Goal: Information Seeking & Learning: Learn about a topic

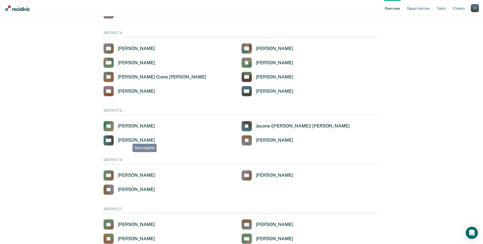
scroll to position [249, 0]
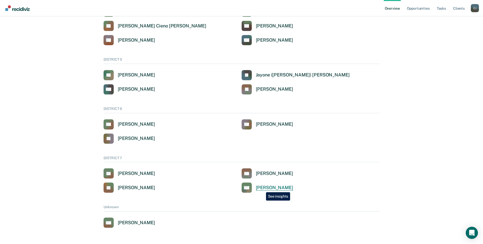
click at [262, 188] on div "[PERSON_NAME]" at bounding box center [274, 188] width 37 height 6
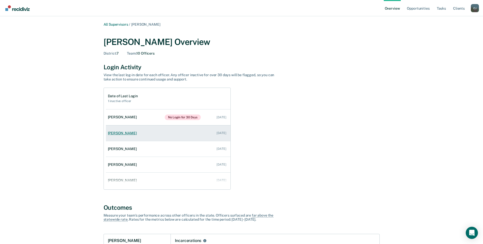
click at [122, 135] on div "[PERSON_NAME]" at bounding box center [123, 133] width 31 height 4
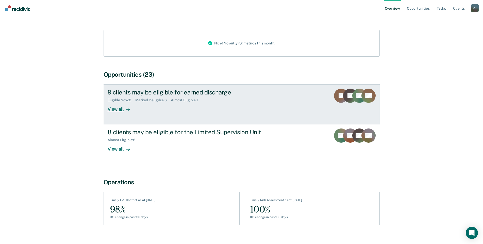
scroll to position [71, 0]
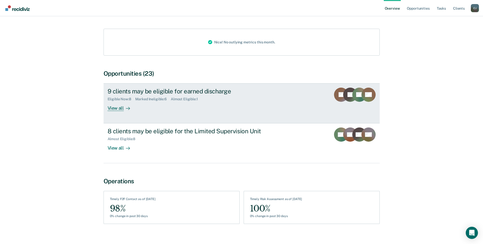
click at [162, 96] on div "9 clients may be eligible for earned discharge Eligible Now : 8 Marked Ineligib…" at bounding box center [203, 99] width 190 height 23
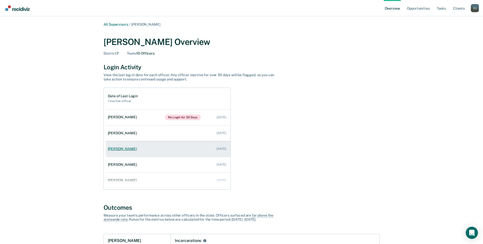
click at [131, 148] on div "[PERSON_NAME]" at bounding box center [123, 149] width 31 height 4
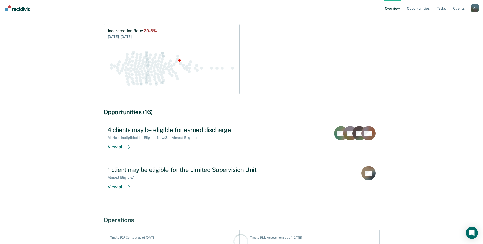
scroll to position [114, 0]
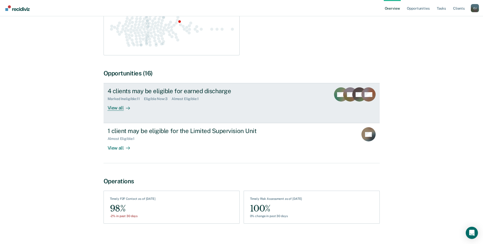
click at [177, 97] on div "Almost Eligible : 1" at bounding box center [187, 99] width 31 height 4
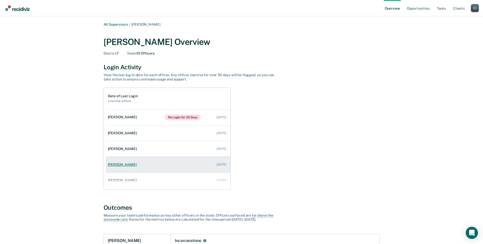
click at [122, 162] on div "[PERSON_NAME]" at bounding box center [123, 164] width 31 height 4
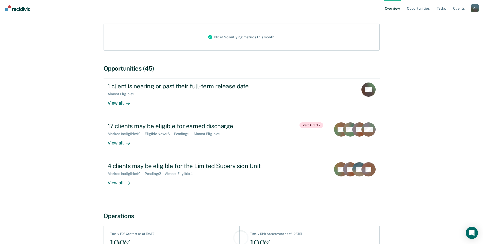
scroll to position [76, 0]
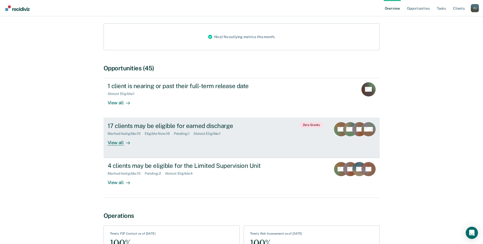
click at [150, 122] on div "17 clients may be eligible for earned discharge" at bounding box center [197, 125] width 178 height 7
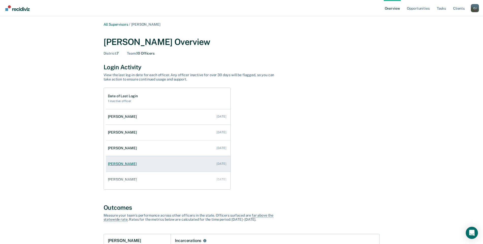
scroll to position [51, 0]
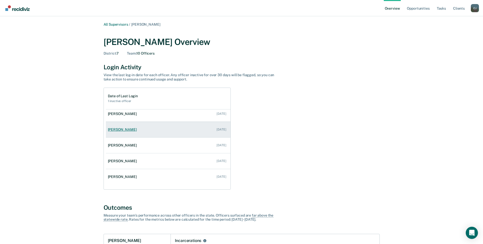
click at [130, 131] on div "[PERSON_NAME]" at bounding box center [123, 129] width 31 height 4
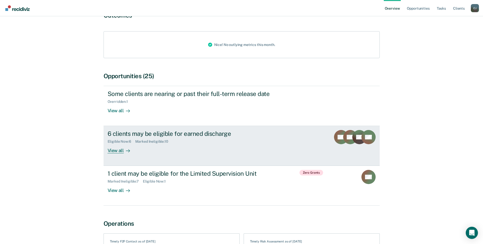
scroll to position [60, 0]
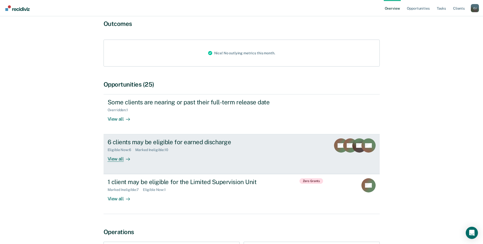
click at [189, 149] on div "6 clients may be eligible for earned discharge Eligible Now : 6 Marked Ineligib…" at bounding box center [203, 149] width 190 height 23
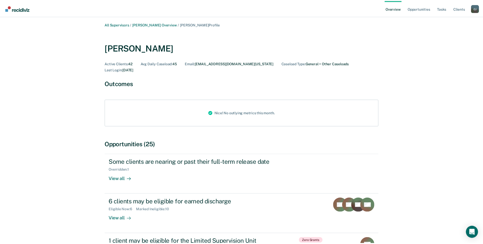
scroll to position [60, 0]
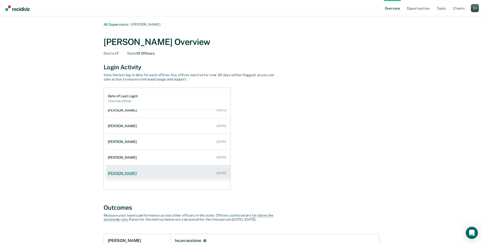
scroll to position [33, 0]
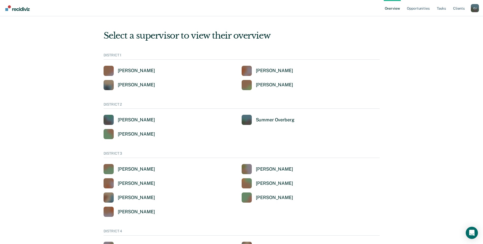
scroll to position [249, 0]
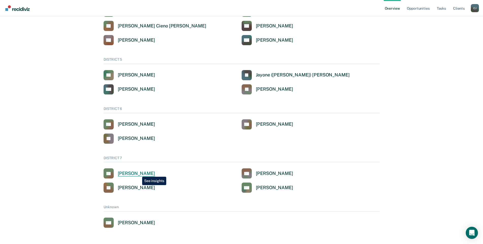
click at [138, 173] on div "[PERSON_NAME]" at bounding box center [136, 174] width 37 height 6
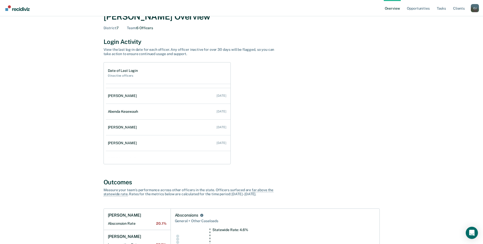
scroll to position [12, 0]
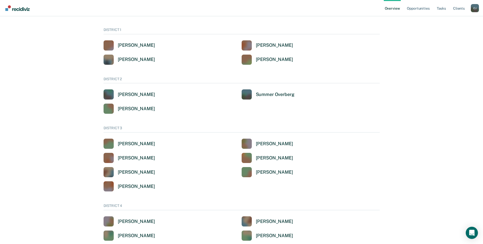
scroll to position [249, 0]
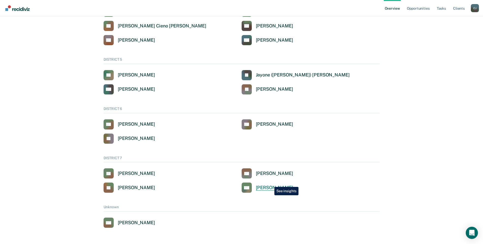
click at [271, 183] on link "SM [PERSON_NAME]" at bounding box center [268, 188] width 52 height 10
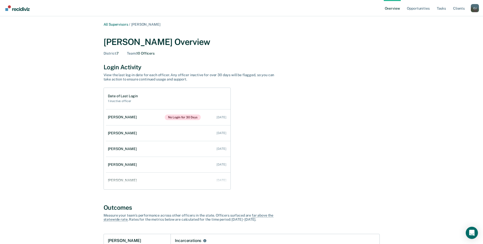
scroll to position [249, 0]
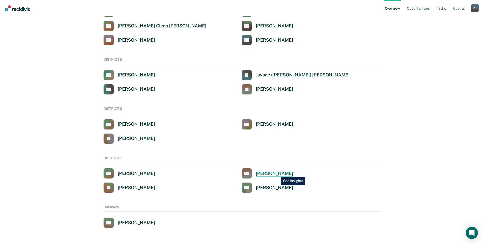
click at [277, 173] on div "[PERSON_NAME]" at bounding box center [274, 174] width 37 height 6
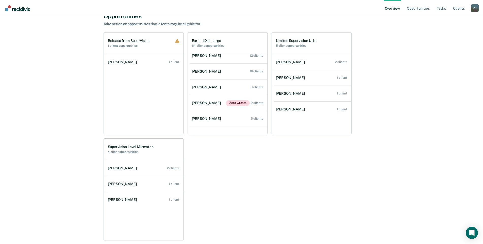
scroll to position [36, 0]
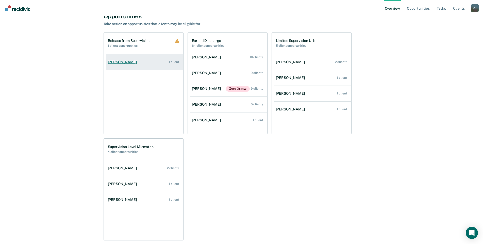
click at [122, 61] on div "[PERSON_NAME]" at bounding box center [123, 62] width 31 height 4
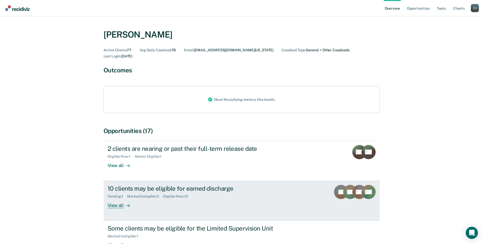
scroll to position [9, 0]
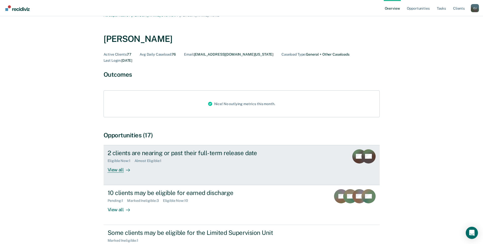
click at [115, 163] on div "View all" at bounding box center [122, 168] width 28 height 10
